Goal: Navigation & Orientation: Find specific page/section

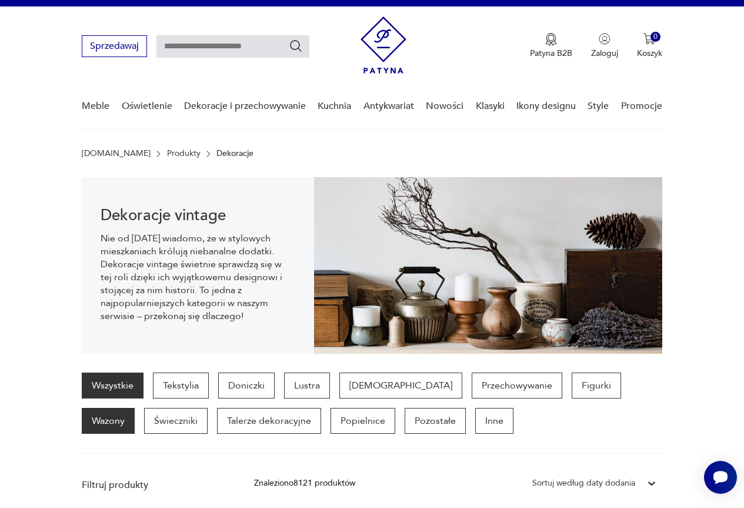
click at [135, 408] on p "Wazony" at bounding box center [108, 421] width 53 height 26
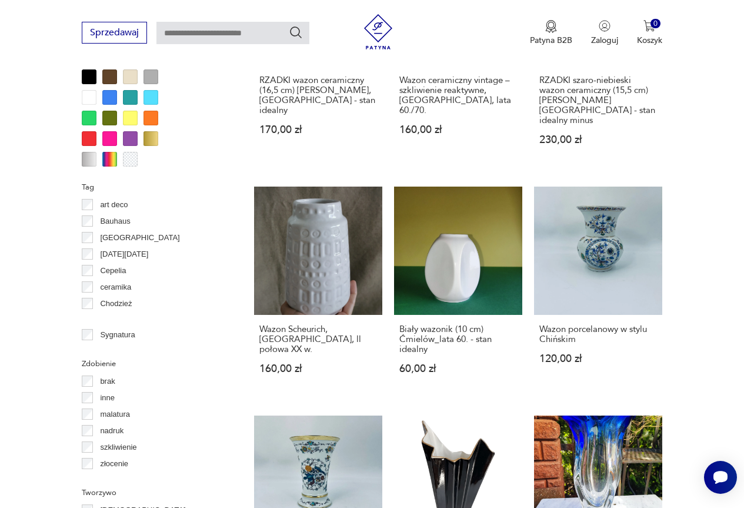
scroll to position [1018, 0]
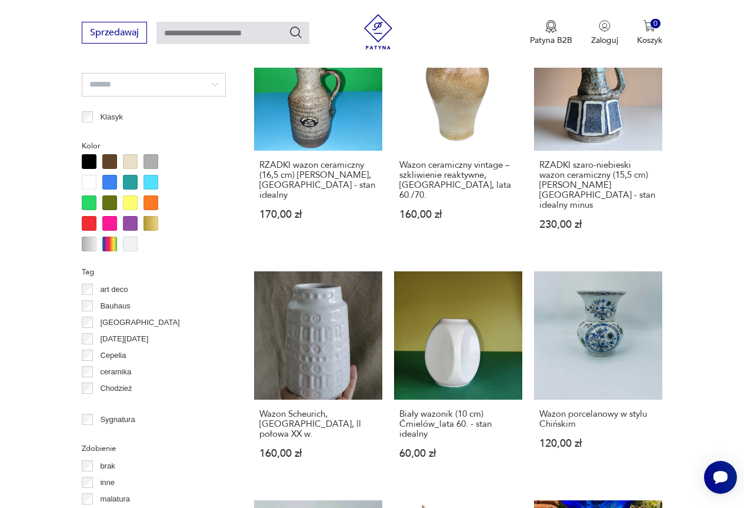
click at [149, 202] on div at bounding box center [151, 202] width 15 height 15
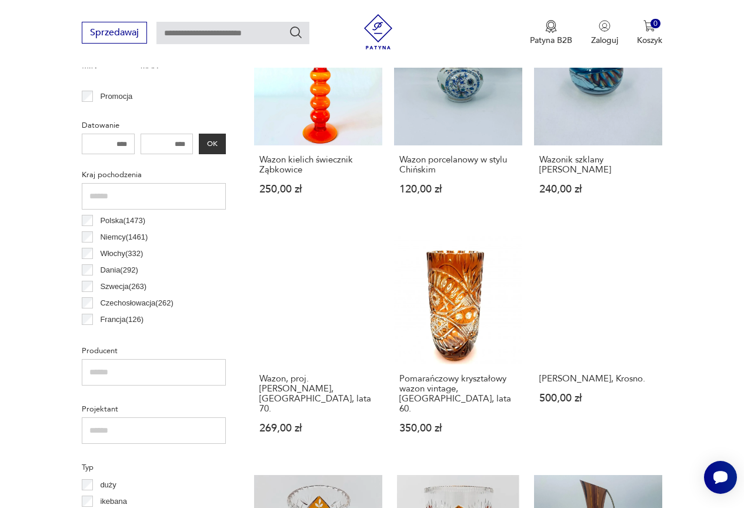
scroll to position [548, 0]
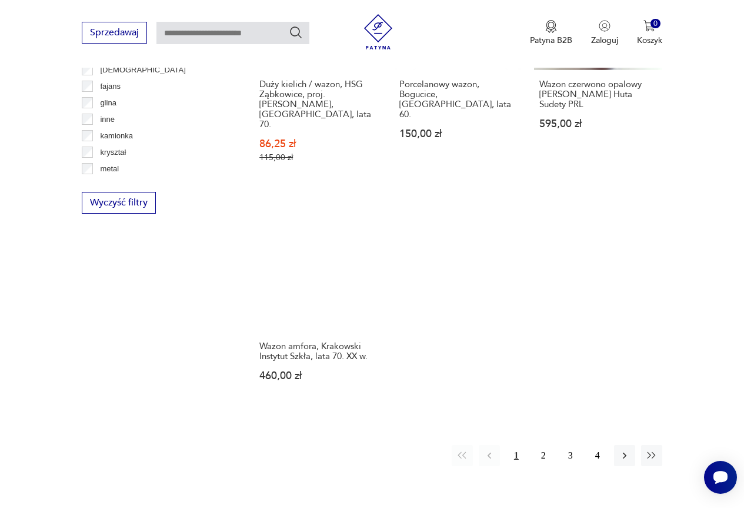
scroll to position [1548, 0]
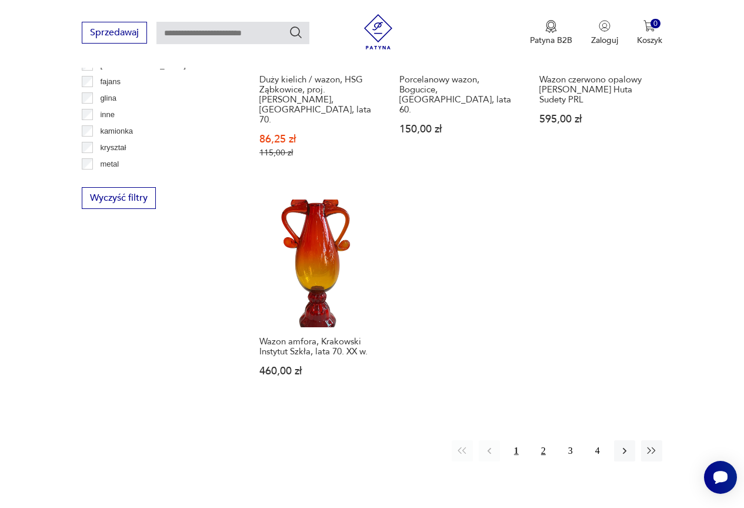
click at [542, 440] on button "2" at bounding box center [543, 450] width 21 height 21
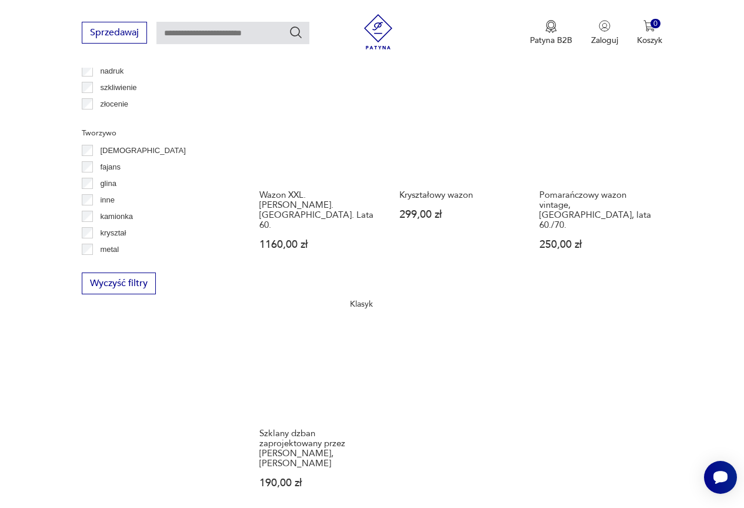
scroll to position [1548, 0]
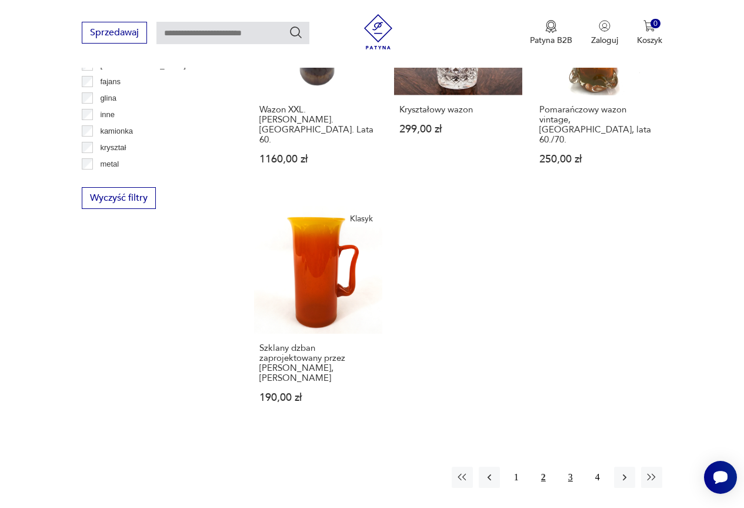
click at [572, 466] on button "3" at bounding box center [570, 476] width 21 height 21
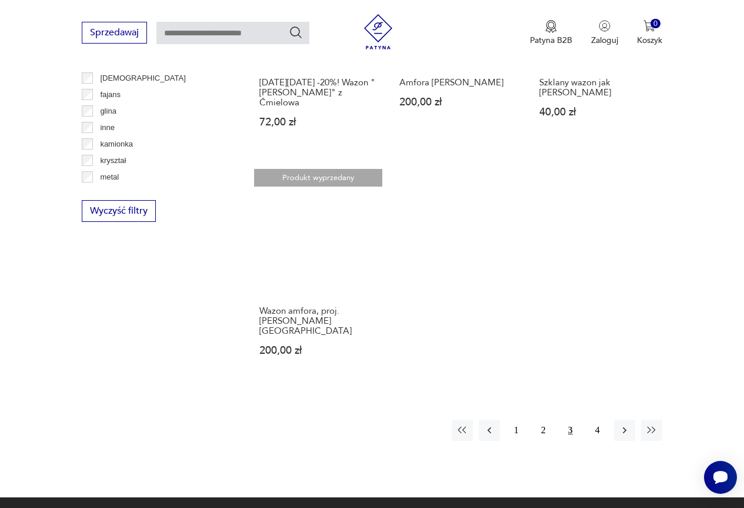
scroll to position [1606, 0]
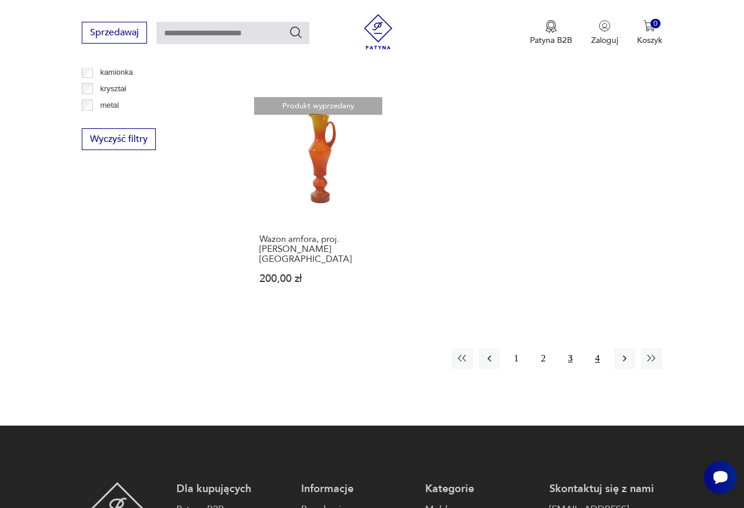
click at [596, 348] on button "4" at bounding box center [597, 358] width 21 height 21
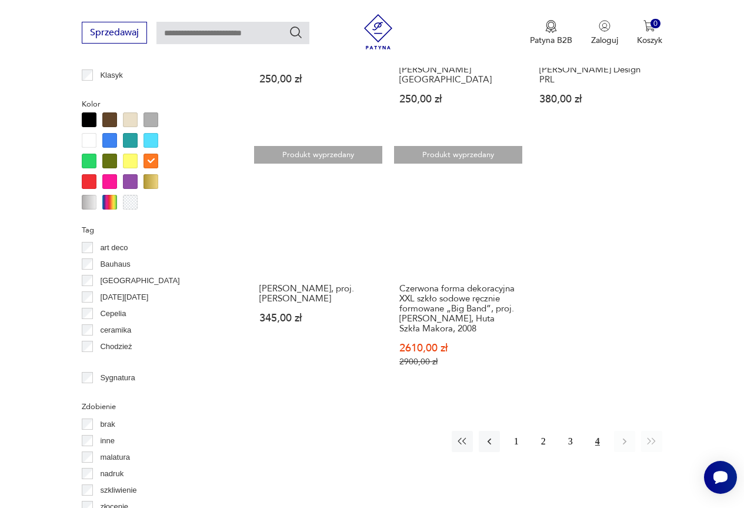
scroll to position [1136, 0]
